Goal: Subscribe to service/newsletter: Subscribe to service/newsletter

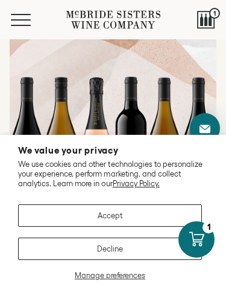
click at [23, 25] on span "Mobile Menu Trigger" at bounding box center [21, 25] width 20 height 1
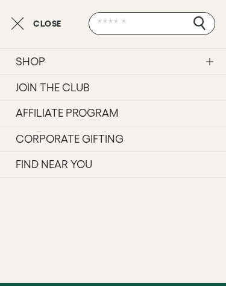
click at [83, 89] on link "JOIN THE CLUB" at bounding box center [113, 87] width 226 height 26
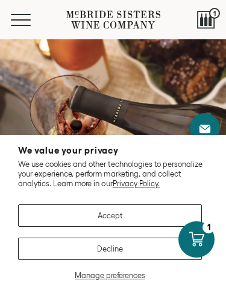
click at [123, 217] on button "Accept" at bounding box center [110, 215] width 184 height 22
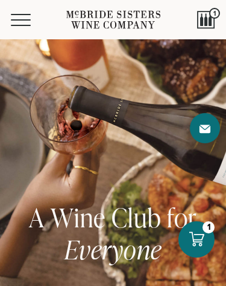
click at [162, 176] on div "A Wine Club for Everyone" at bounding box center [113, 168] width 226 height 258
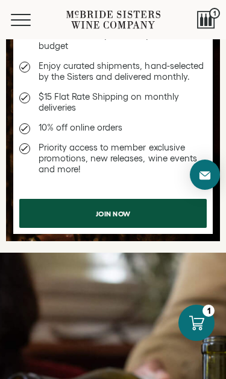
scroll to position [912, 0]
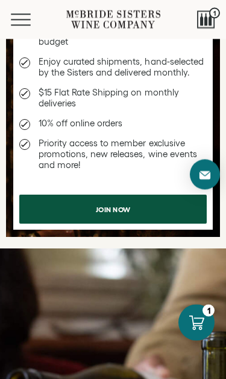
click at [138, 214] on span "Join now" at bounding box center [114, 210] width 64 height 24
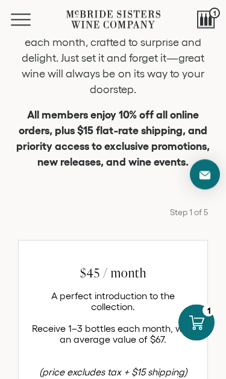
scroll to position [490, 0]
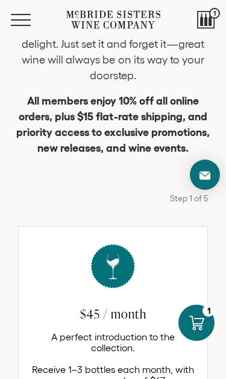
click at [25, 20] on span "Mobile Menu Trigger" at bounding box center [21, 19] width 20 height 1
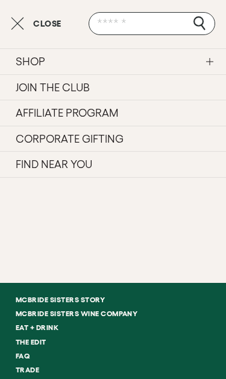
click at [116, 87] on link "JOIN THE CLUB" at bounding box center [113, 87] width 226 height 26
